Goal: Transaction & Acquisition: Purchase product/service

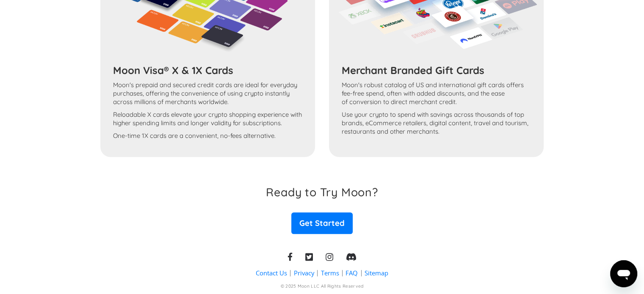
scroll to position [852, 0]
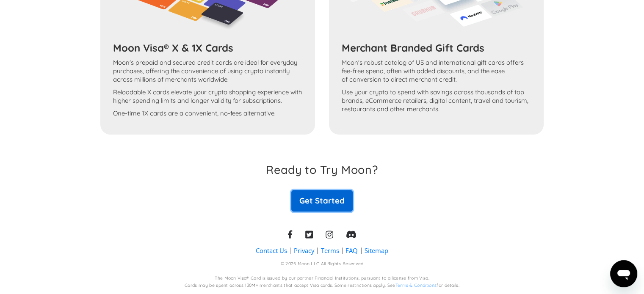
click at [343, 199] on link "Get Started" at bounding box center [321, 200] width 61 height 21
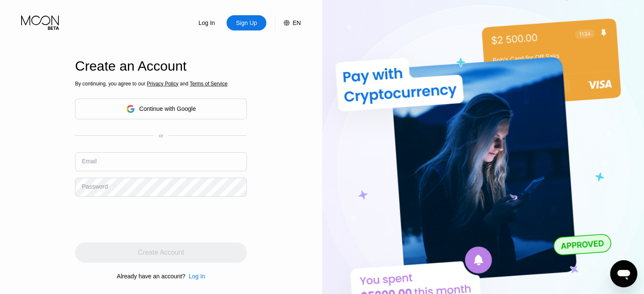
click at [180, 110] on div "Continue with Google" at bounding box center [167, 108] width 57 height 7
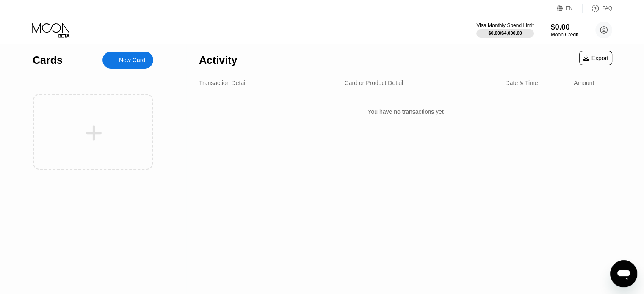
click at [126, 61] on div "New Card" at bounding box center [132, 60] width 26 height 7
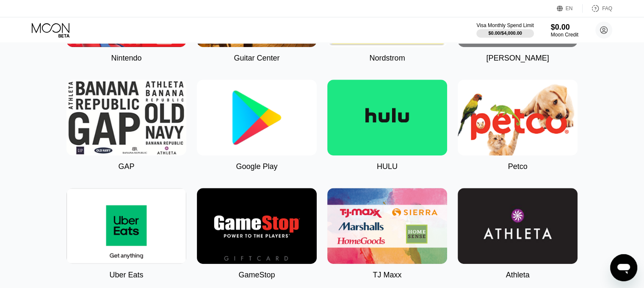
scroll to position [466, 0]
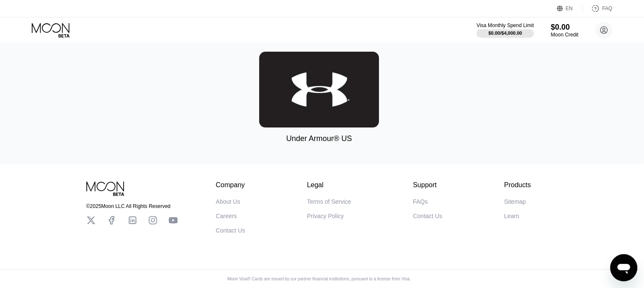
scroll to position [2861, 3]
click at [560, 25] on div "$0.00" at bounding box center [564, 26] width 28 height 9
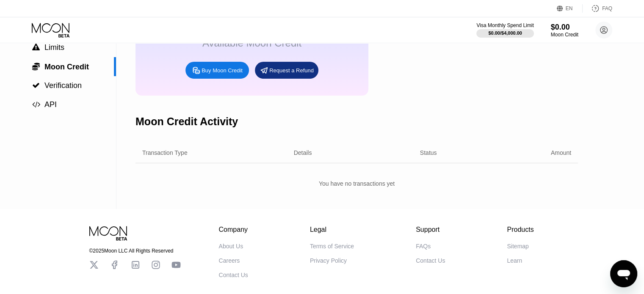
scroll to position [45, 0]
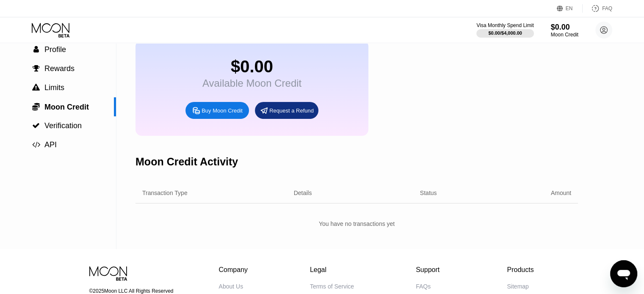
click at [216, 114] on div "Buy Moon Credit" at bounding box center [221, 110] width 41 height 7
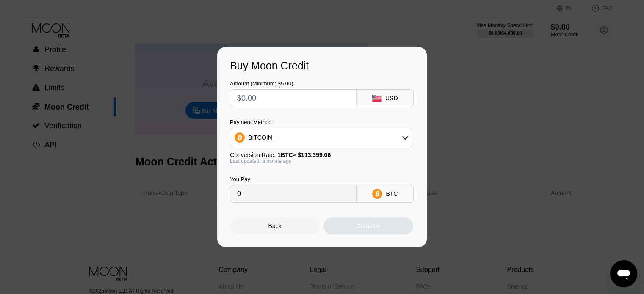
click at [401, 137] on div "BITCOIN" at bounding box center [321, 137] width 182 height 17
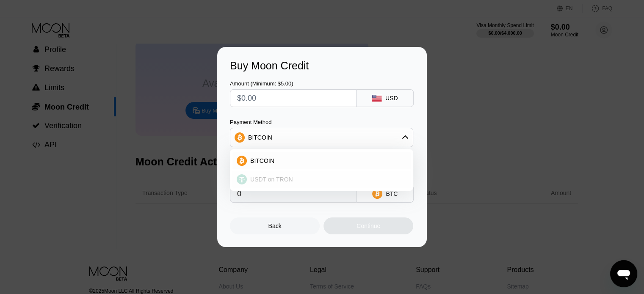
click at [326, 179] on div "USDT on TRON" at bounding box center [327, 179] width 160 height 7
type input "0.00"
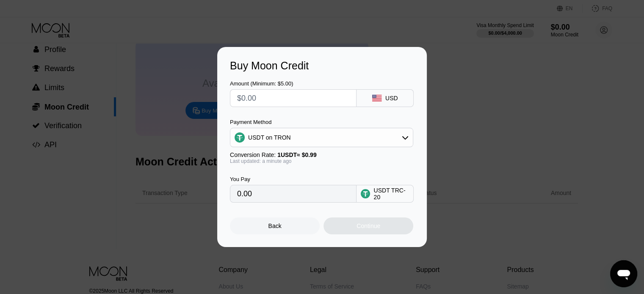
click at [282, 227] on div "Back" at bounding box center [275, 226] width 90 height 17
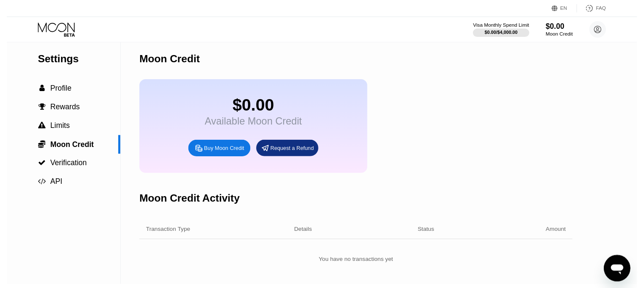
scroll to position [0, 0]
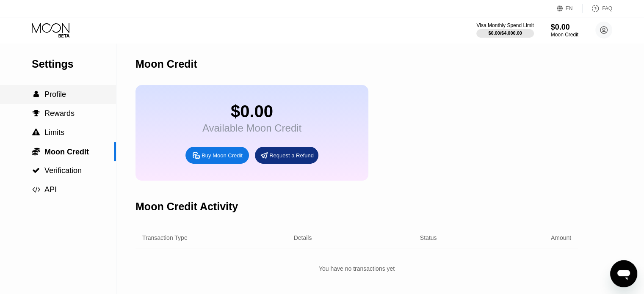
click at [70, 98] on div " Profile" at bounding box center [58, 94] width 116 height 9
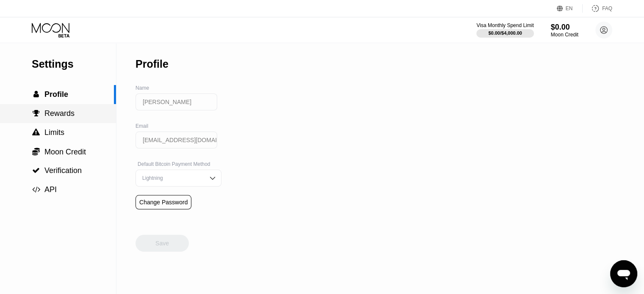
click at [50, 114] on span "Rewards" at bounding box center [59, 113] width 30 height 8
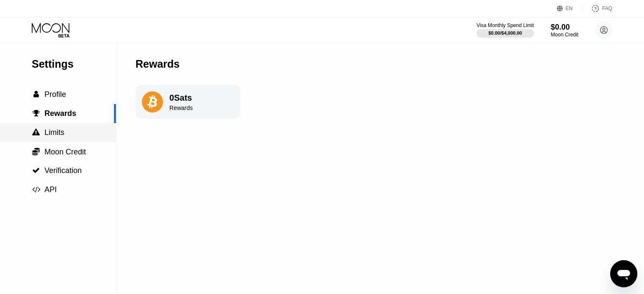
click at [58, 140] on div " Limits" at bounding box center [58, 132] width 116 height 19
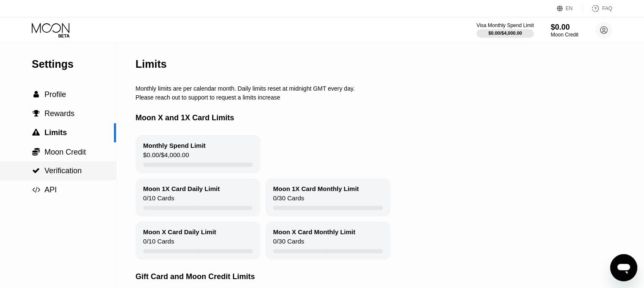
click at [58, 174] on span "Verification" at bounding box center [62, 170] width 37 height 8
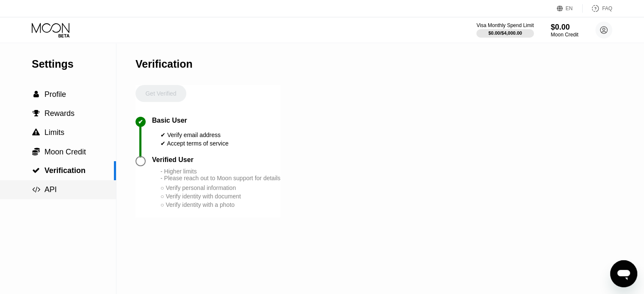
click at [53, 190] on span "API" at bounding box center [50, 189] width 12 height 8
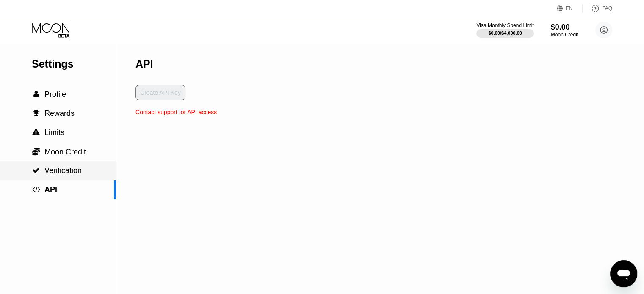
click at [62, 171] on span "Verification" at bounding box center [62, 170] width 37 height 8
click at [61, 149] on div "Cards New Card Activity Export Transaction Detail Card or Product Detail Date &…" at bounding box center [322, 147] width 644 height 294
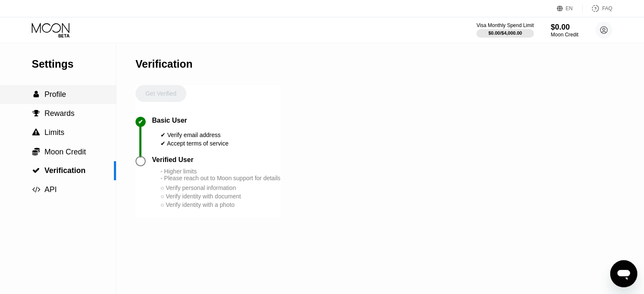
click at [55, 96] on span "Profile" at bounding box center [55, 94] width 22 height 8
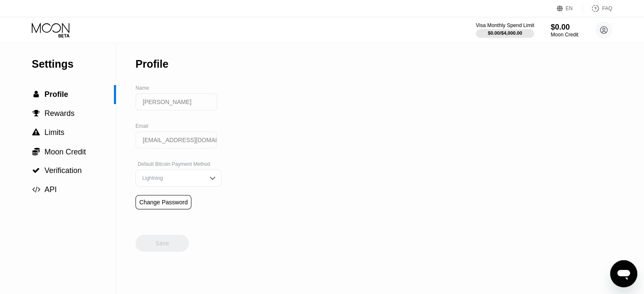
click at [516, 28] on div "Visa Monthly Spend Limit" at bounding box center [505, 25] width 58 height 6
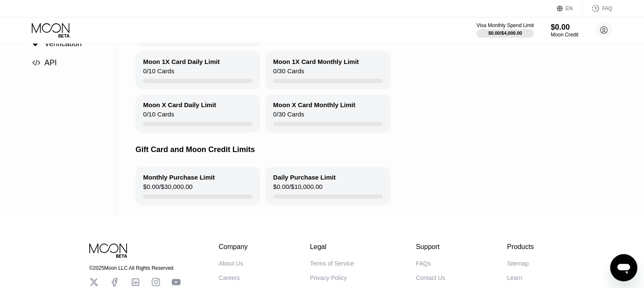
scroll to position [201, 0]
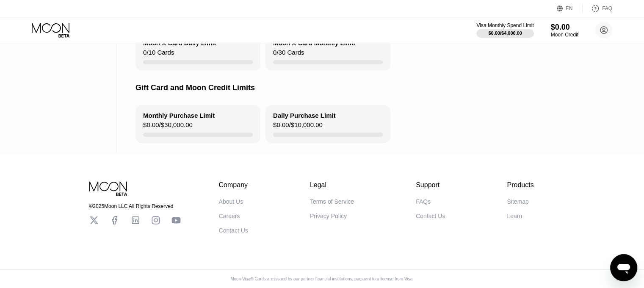
click at [345, 115] on div "Daily Purchase Limit $0.00 / $10,000.00" at bounding box center [327, 124] width 125 height 38
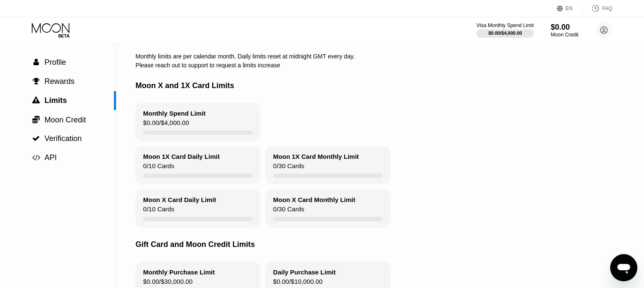
scroll to position [32, 0]
click at [308, 169] on div "Moon 1X Card Monthly Limit 0 / 30 Cards" at bounding box center [327, 165] width 125 height 38
click at [212, 158] on div "Moon 1X Card Daily Limit" at bounding box center [181, 156] width 77 height 7
click at [212, 123] on div "Monthly Spend Limit $0.00 / $4,000.00" at bounding box center [197, 122] width 125 height 38
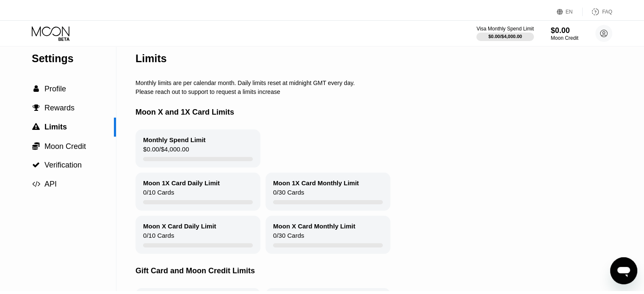
scroll to position [0, 0]
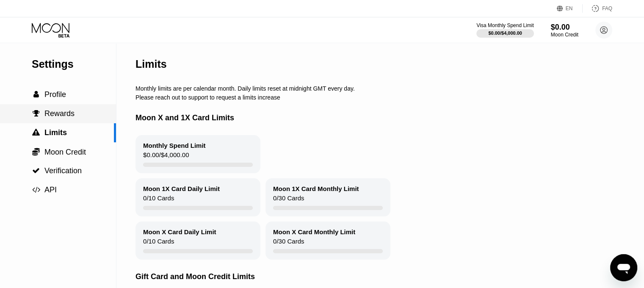
click at [72, 118] on span "Rewards" at bounding box center [59, 113] width 30 height 8
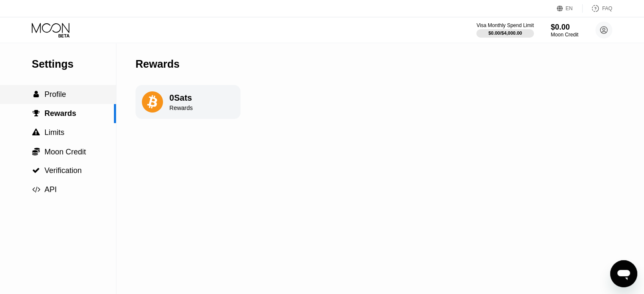
click at [67, 98] on div " Profile" at bounding box center [58, 94] width 116 height 9
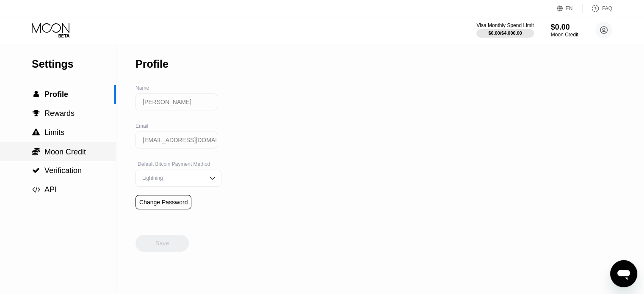
click at [73, 152] on span "Moon Credit" at bounding box center [64, 152] width 41 height 8
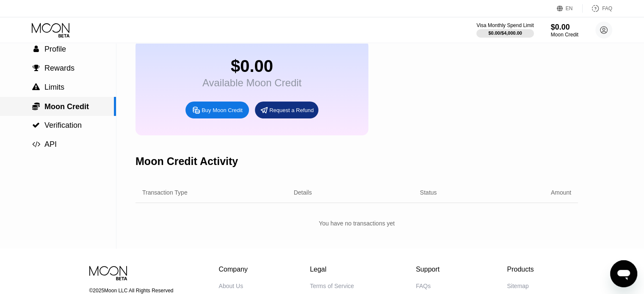
scroll to position [45, 0]
click at [54, 127] on span "Verification" at bounding box center [62, 125] width 37 height 8
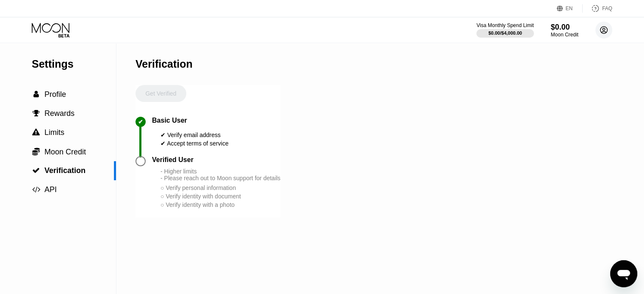
click at [603, 29] on circle at bounding box center [603, 30] width 17 height 17
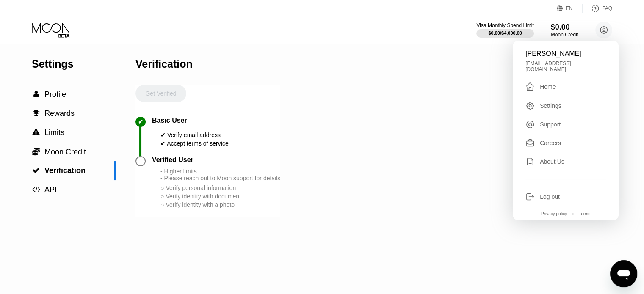
click at [545, 140] on div "Careers" at bounding box center [550, 143] width 21 height 7
click at [543, 102] on div "Settings" at bounding box center [551, 105] width 22 height 7
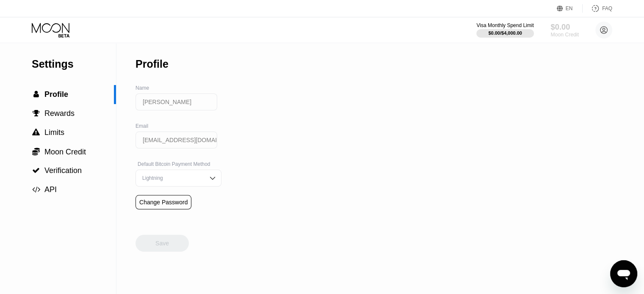
click at [566, 32] on div "Moon Credit" at bounding box center [564, 35] width 28 height 6
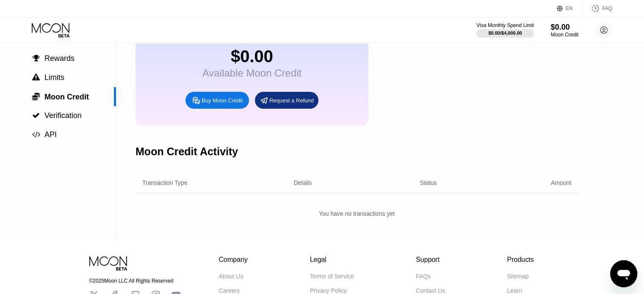
scroll to position [42, 0]
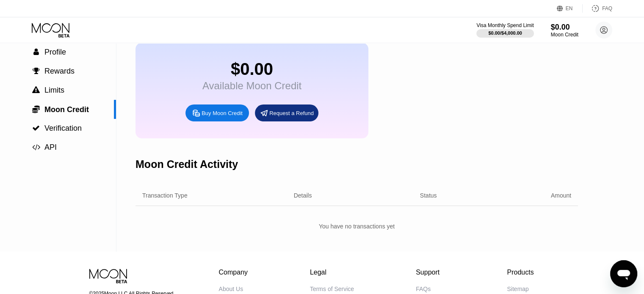
click at [222, 117] on div "Buy Moon Credit" at bounding box center [221, 113] width 41 height 7
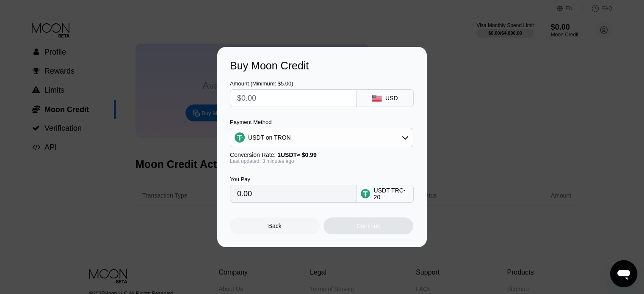
click at [148, 156] on div "Buy Moon Credit Amount (Minimum: $5.00) USD Payment Method USDT on TRON Convers…" at bounding box center [322, 147] width 644 height 200
click at [284, 234] on div "Back" at bounding box center [275, 226] width 90 height 17
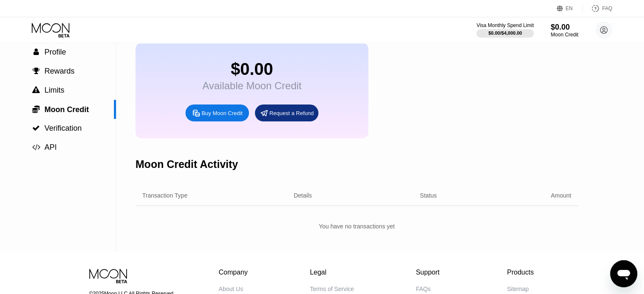
click at [58, 27] on icon at bounding box center [51, 30] width 39 height 15
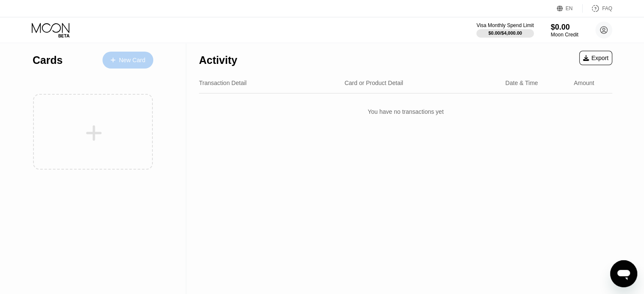
click at [130, 59] on div "New Card" at bounding box center [132, 60] width 26 height 7
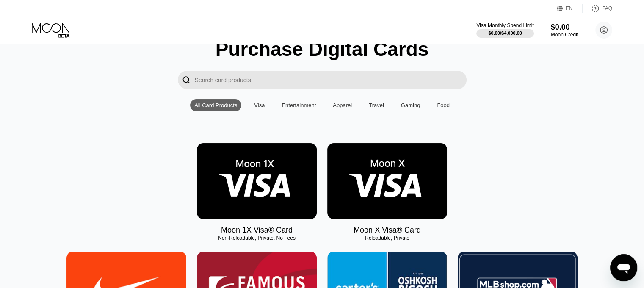
scroll to position [42, 0]
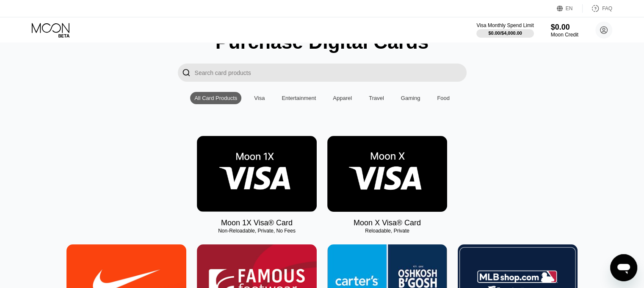
click at [261, 101] on div "Visa" at bounding box center [259, 98] width 11 height 6
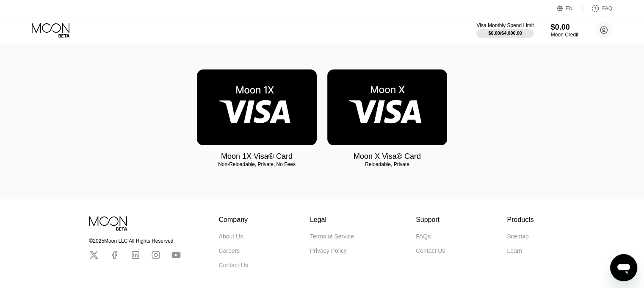
scroll to position [69, 0]
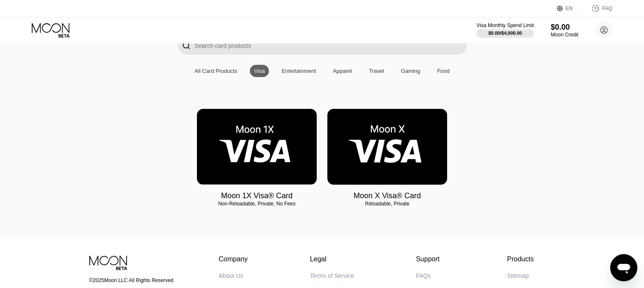
click at [297, 72] on div "Entertainment" at bounding box center [298, 71] width 34 height 6
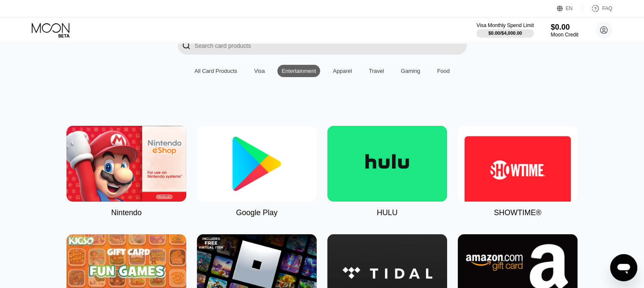
click at [344, 73] on div "Apparel" at bounding box center [342, 71] width 19 height 6
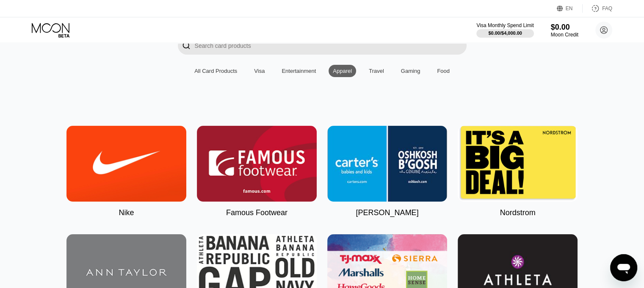
click at [373, 74] on div "Travel" at bounding box center [376, 71] width 15 height 6
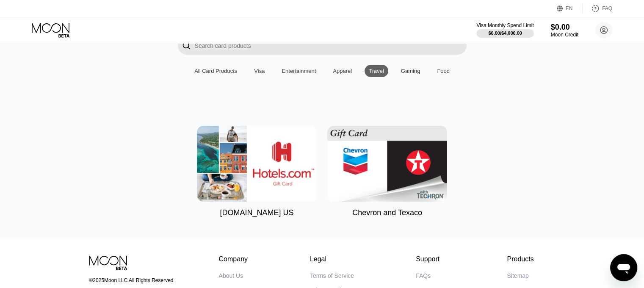
click at [415, 74] on div "Gaming" at bounding box center [410, 71] width 19 height 6
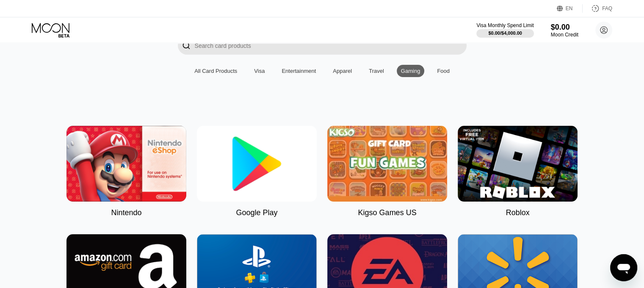
click at [448, 74] on div "Food" at bounding box center [443, 71] width 21 height 12
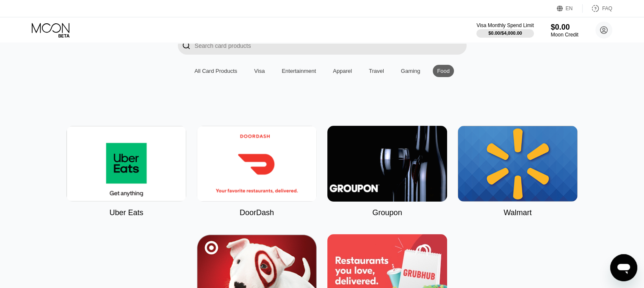
click at [259, 74] on div "Visa" at bounding box center [259, 71] width 11 height 6
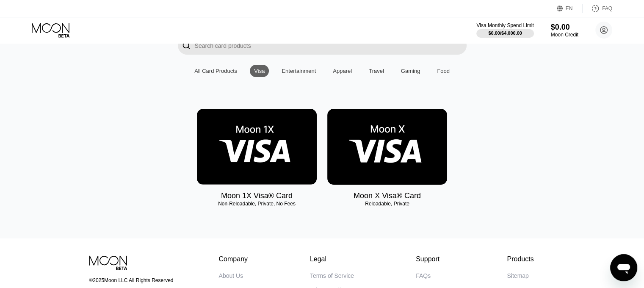
click at [256, 153] on img at bounding box center [257, 147] width 120 height 76
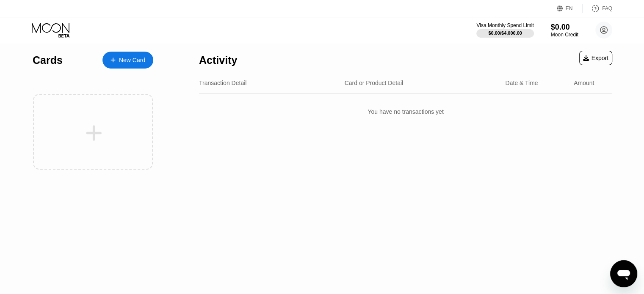
click at [139, 58] on div "New Card" at bounding box center [132, 60] width 26 height 7
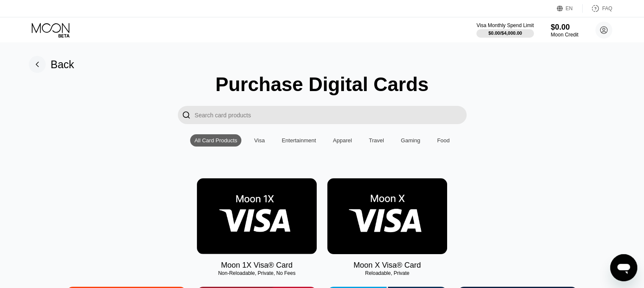
click at [395, 215] on img at bounding box center [387, 216] width 120 height 76
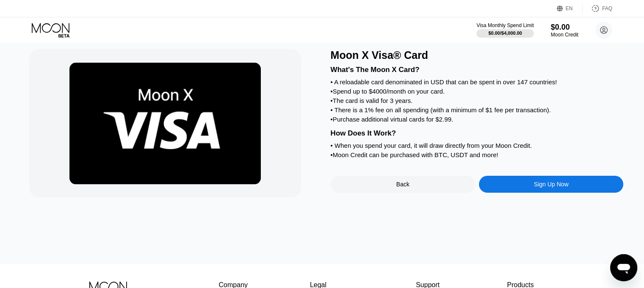
scroll to position [3, 0]
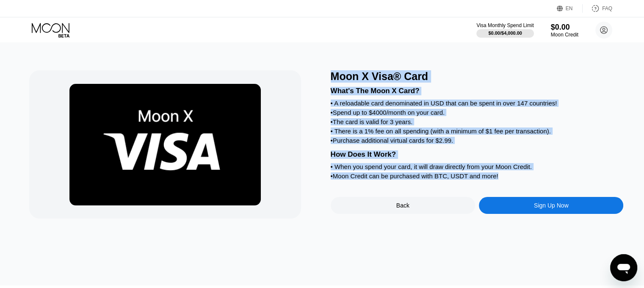
drag, startPoint x: 332, startPoint y: 80, endPoint x: 510, endPoint y: 183, distance: 205.9
click at [510, 183] on div "Moon X Visa® Card What's The Moon X Card? • A reloadable card denominated in US…" at bounding box center [477, 144] width 293 height 148
copy div "Moon X Visa® Card What's The Moon X Card? • A reloadable card denominated in US…"
click at [582, 99] on div "What's The Moon X Card? • A reloadable card denominated in USD that can be spen…" at bounding box center [477, 132] width 293 height 99
click at [527, 214] on div "Sign Up Now" at bounding box center [551, 205] width 144 height 17
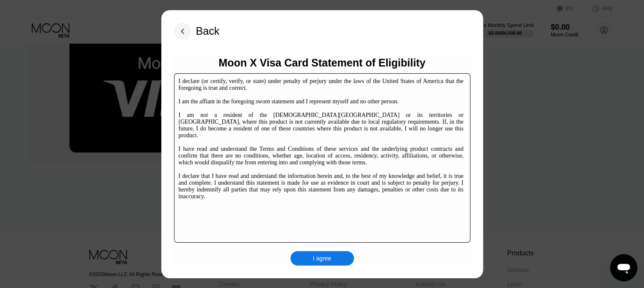
scroll to position [85, 0]
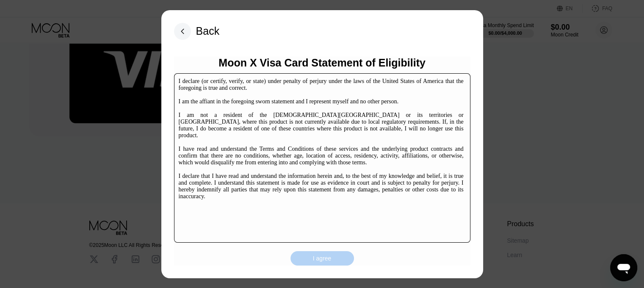
click at [335, 256] on div "I agree" at bounding box center [321, 258] width 63 height 14
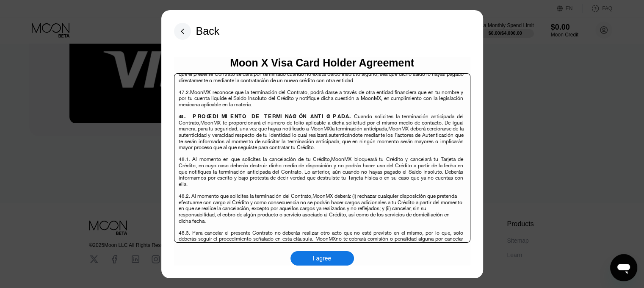
scroll to position [5495, 0]
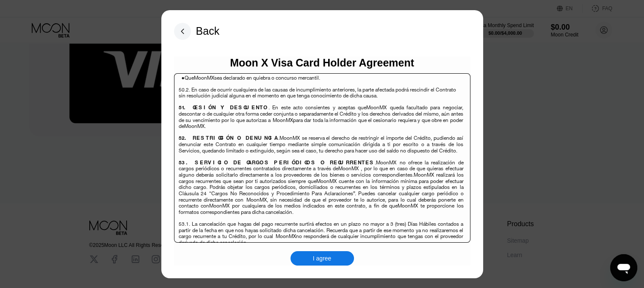
click at [347, 256] on div "I agree" at bounding box center [321, 258] width 63 height 14
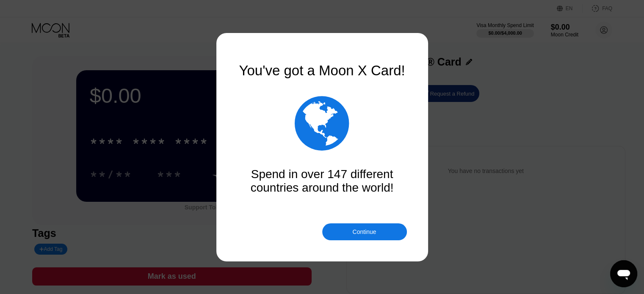
click at [352, 237] on div "Continue" at bounding box center [364, 231] width 85 height 17
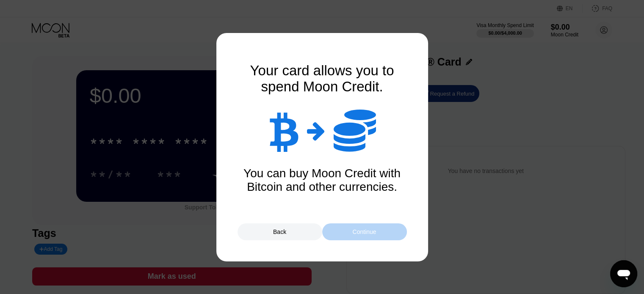
click at [365, 235] on div "Continue" at bounding box center [364, 232] width 24 height 7
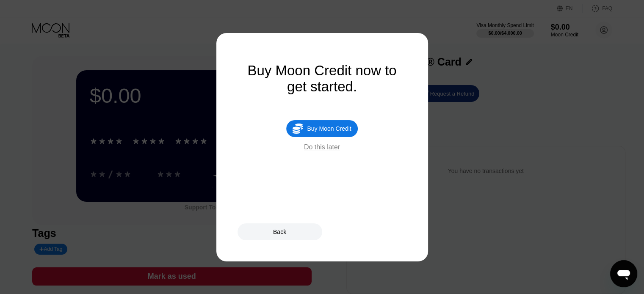
click at [324, 151] on div "Do this later" at bounding box center [322, 147] width 36 height 8
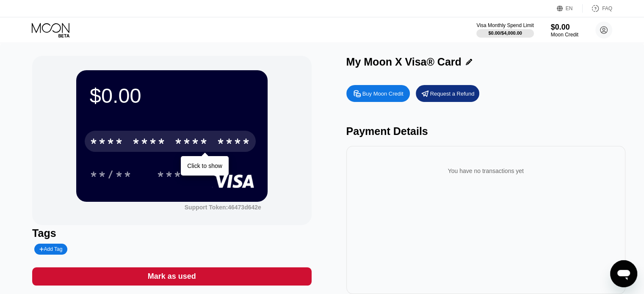
click at [225, 144] on div "****" at bounding box center [234, 143] width 34 height 14
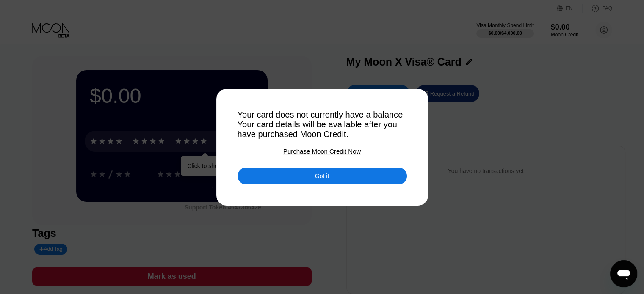
click at [301, 184] on div "Got it" at bounding box center [321, 176] width 169 height 17
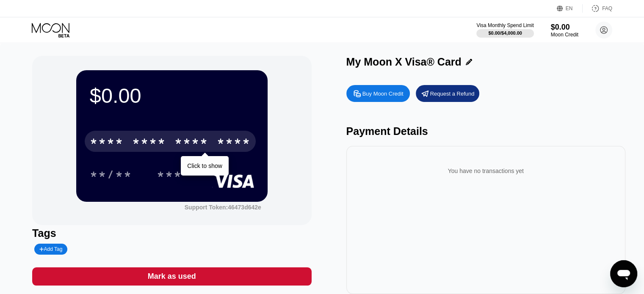
click at [289, 210] on div "$0.00 * * * * * * * * * * * * **** Click to show **/** *** Support Token: 46473…" at bounding box center [171, 140] width 279 height 169
click at [174, 224] on div "$0.00 * * * * * * * * * * * * **** Click to show **/** *** Support Token: 46473…" at bounding box center [171, 140] width 279 height 169
